Goal: Transaction & Acquisition: Subscribe to service/newsletter

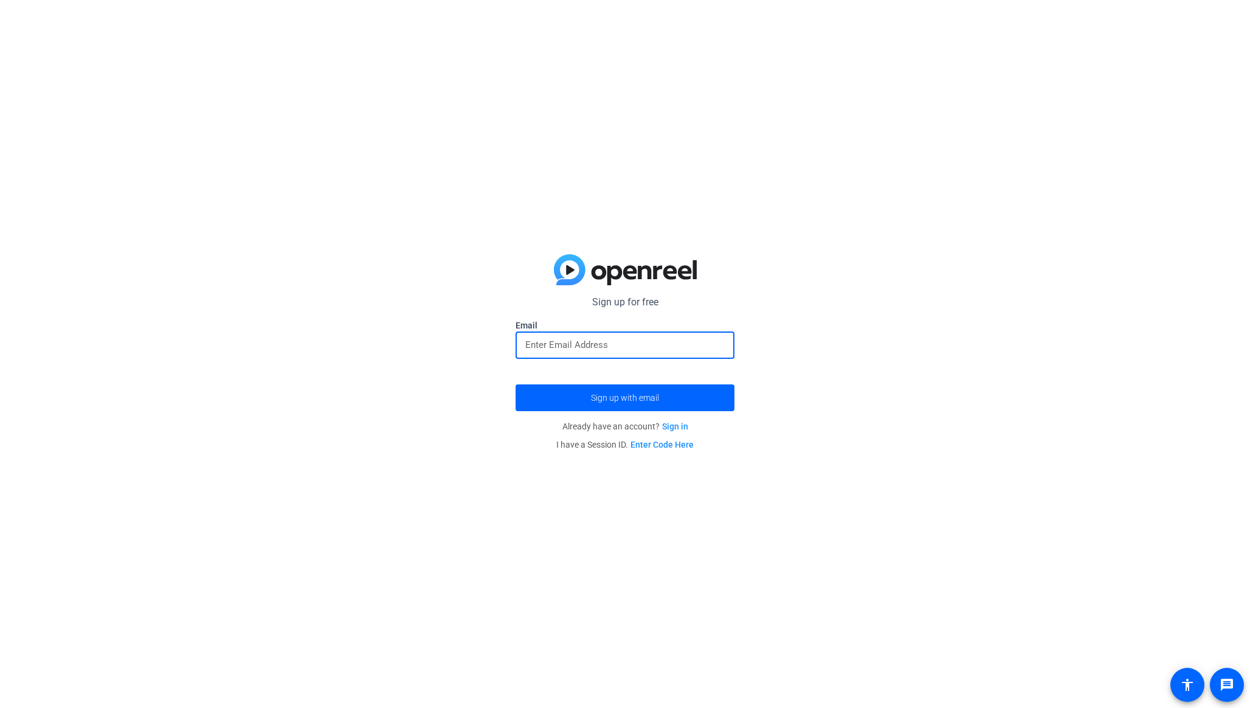
click at [585, 342] on input "email" at bounding box center [624, 344] width 199 height 15
click at [853, 280] on div "Sign up for free Email Sign up with email Already have an account? Sign in I ha…" at bounding box center [625, 354] width 1250 height 708
click at [695, 347] on input "email" at bounding box center [624, 344] width 199 height 15
click at [600, 346] on input "[PERSON_NAME]@wide" at bounding box center [624, 344] width 199 height 15
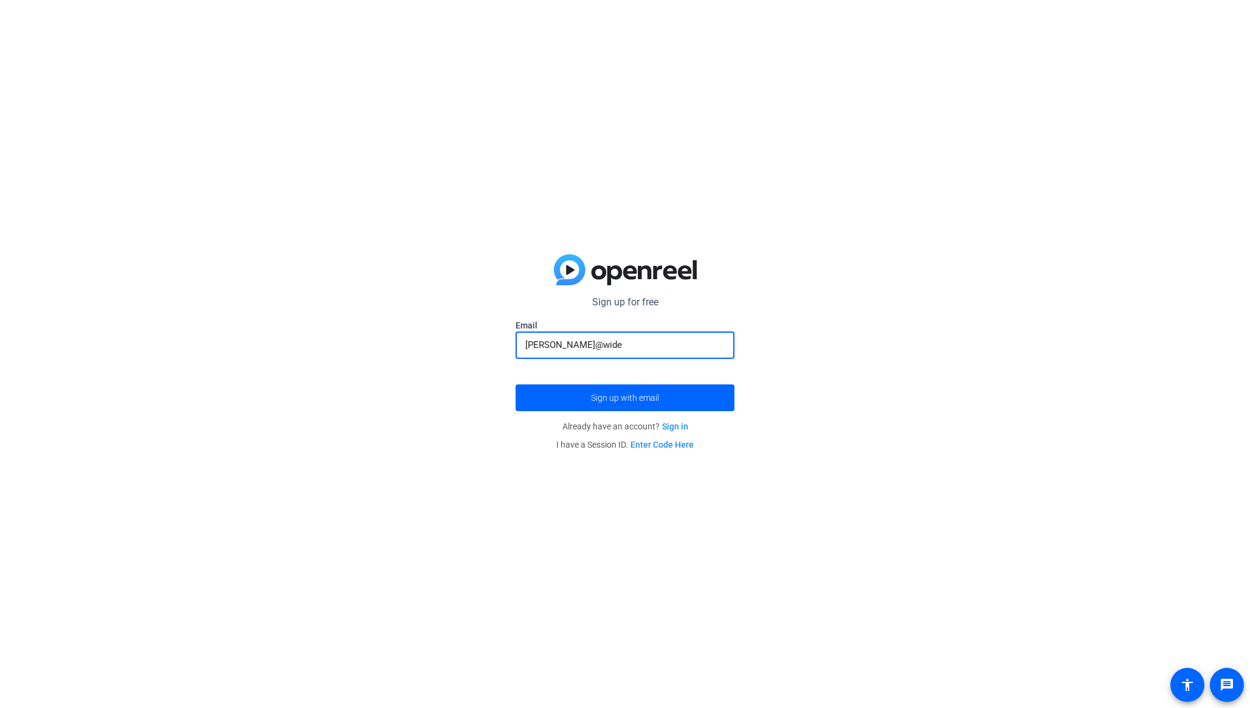
click at [600, 346] on input "[PERSON_NAME]@wide" at bounding box center [624, 344] width 199 height 15
paste input "-[URL]"
click at [645, 335] on div "[PERSON_NAME][EMAIL_ADDRESS][DOMAIN_NAME]" at bounding box center [624, 344] width 199 height 27
click at [645, 336] on div "[PERSON_NAME][EMAIL_ADDRESS][DOMAIN_NAME]" at bounding box center [624, 344] width 199 height 27
click at [643, 344] on input "[PERSON_NAME][EMAIL_ADDRESS][DOMAIN_NAME]" at bounding box center [624, 344] width 199 height 15
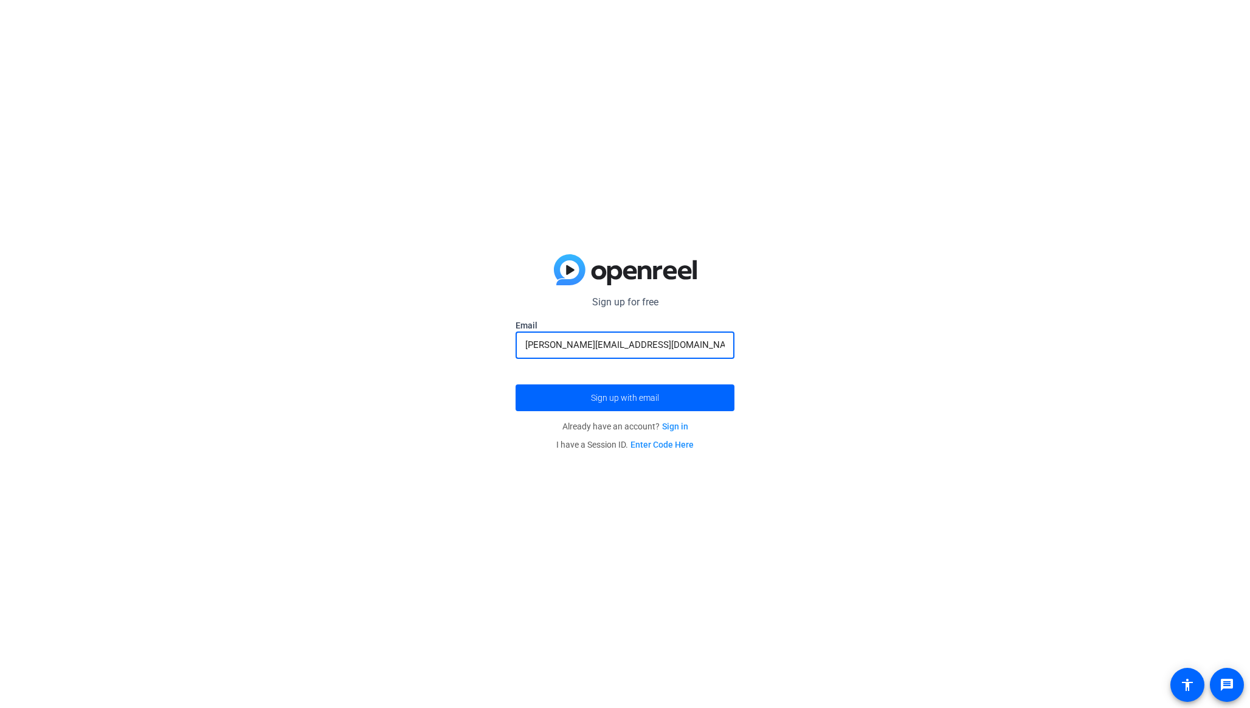
click at [643, 344] on input "[PERSON_NAME][EMAIL_ADDRESS][DOMAIN_NAME]" at bounding box center [624, 344] width 199 height 15
type input "[PERSON_NAME][DOMAIN_NAME][EMAIL_ADDRESS][PERSON_NAME][DOMAIN_NAME]"
click at [835, 359] on div "Sign up for free Email [PERSON_NAME][DOMAIN_NAME][EMAIL_ADDRESS][PERSON_NAME][D…" at bounding box center [625, 354] width 1250 height 708
click at [670, 398] on span "submit" at bounding box center [625, 397] width 219 height 29
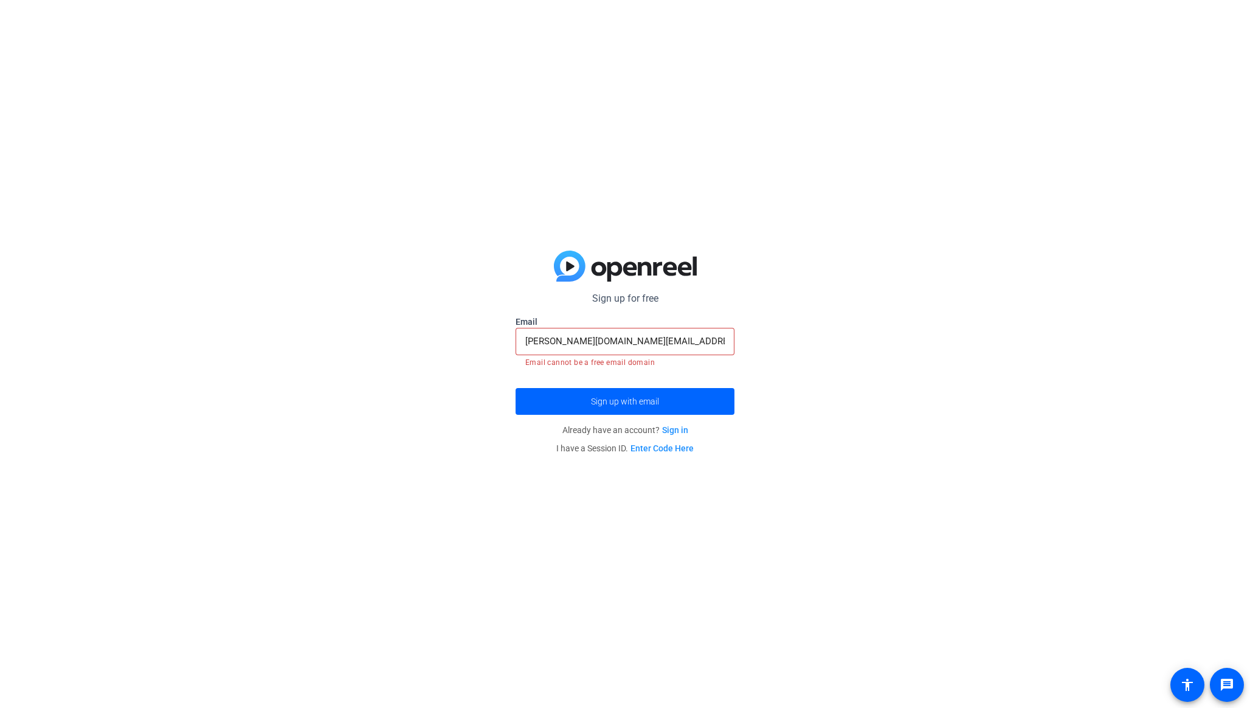
click at [898, 376] on div "Sign up for free Email [PERSON_NAME][DOMAIN_NAME][EMAIL_ADDRESS][PERSON_NAME][D…" at bounding box center [625, 354] width 1250 height 708
drag, startPoint x: 815, startPoint y: 356, endPoint x: 791, endPoint y: 366, distance: 26.2
click at [815, 356] on div "Sign up for free Email [PERSON_NAME][DOMAIN_NAME][EMAIL_ADDRESS][PERSON_NAME][D…" at bounding box center [625, 354] width 1250 height 708
drag, startPoint x: 527, startPoint y: 361, endPoint x: 665, endPoint y: 363, distance: 138.1
click at [665, 363] on mat-error "Email cannot be a free email domain" at bounding box center [624, 361] width 199 height 13
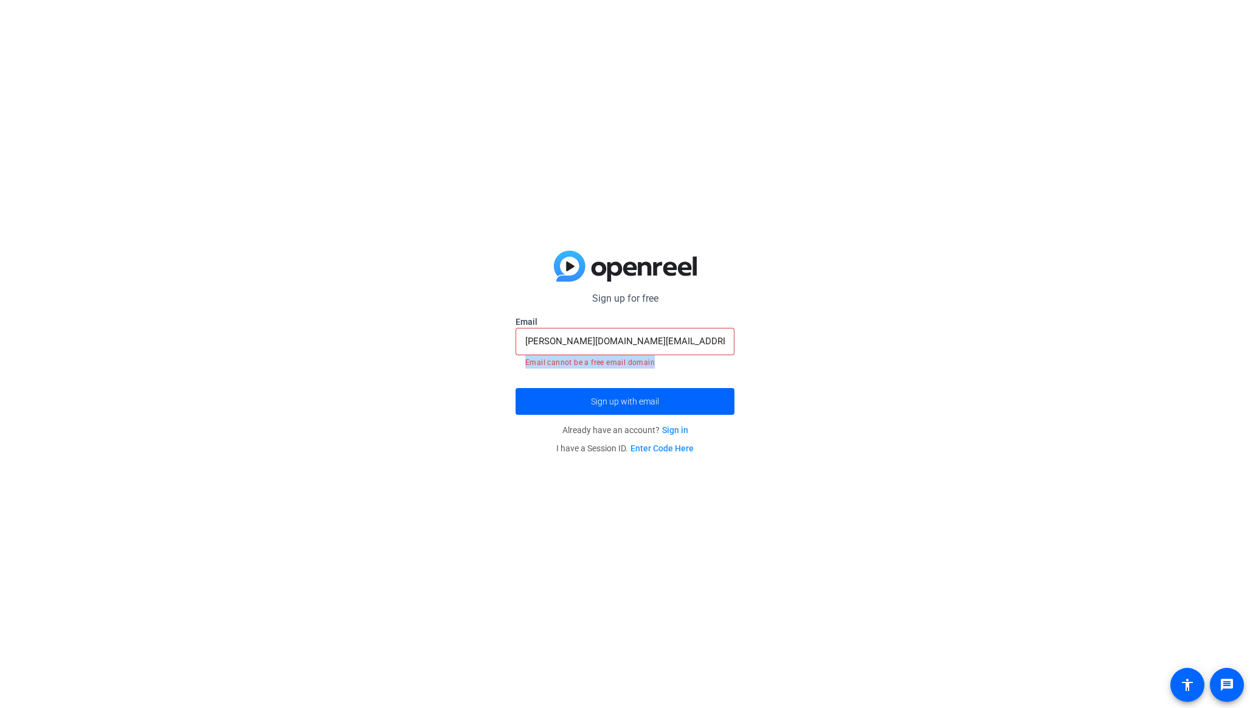
copy mat-error "Email cannot be a free email domain"
click at [460, 353] on div "Sign up for free Email [PERSON_NAME][DOMAIN_NAME][EMAIL_ADDRESS][PERSON_NAME][D…" at bounding box center [625, 354] width 1250 height 708
